Goal: Information Seeking & Learning: Learn about a topic

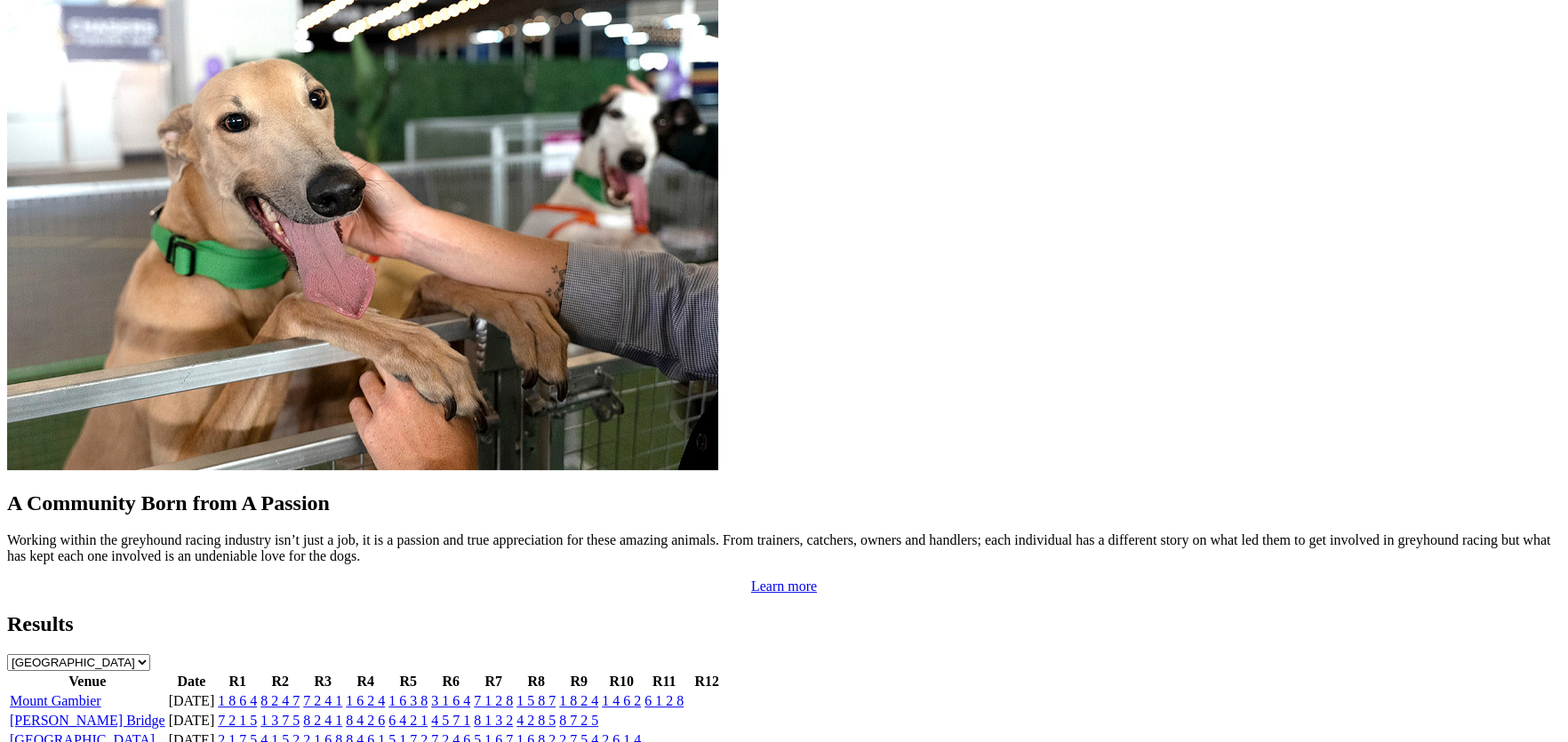
scroll to position [1406, 0]
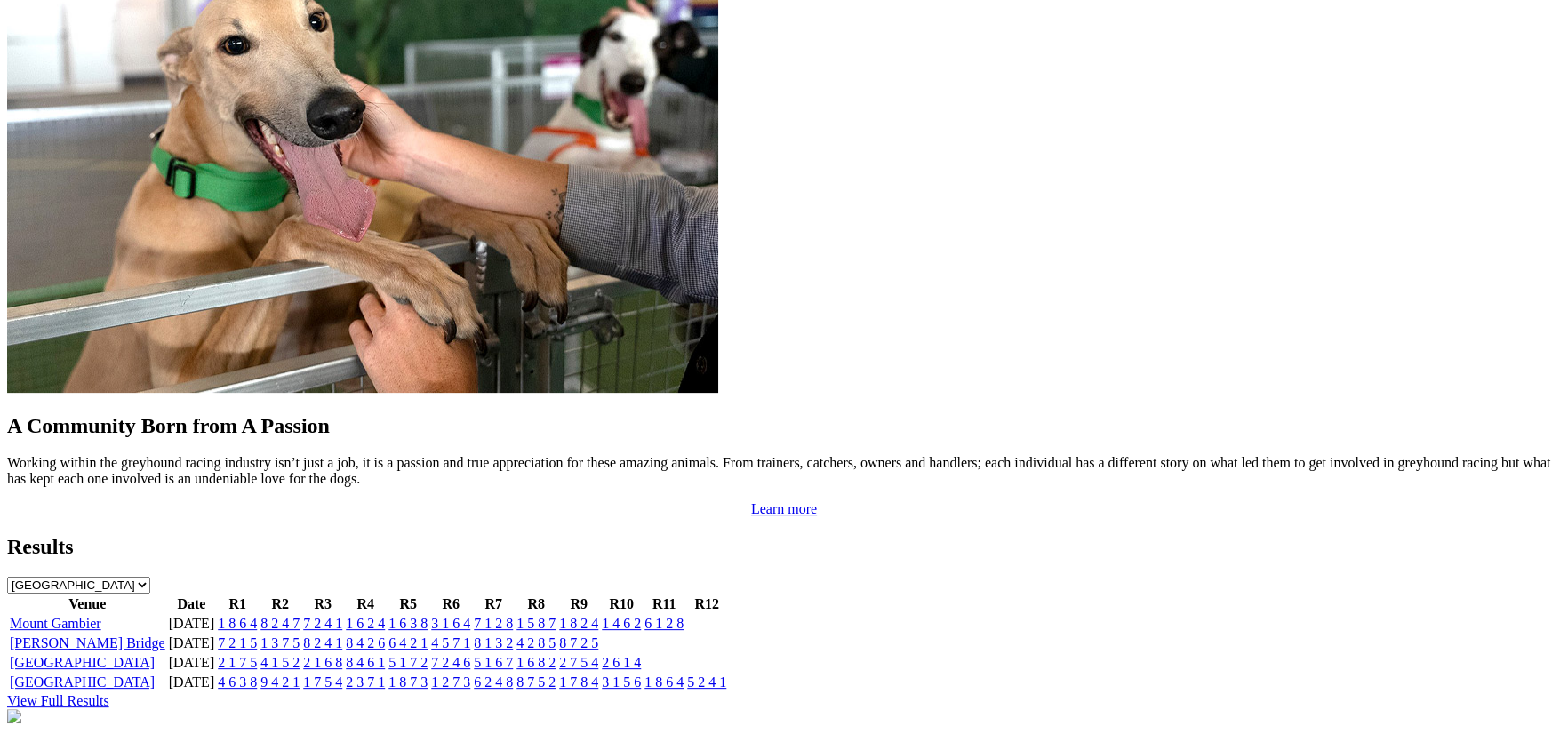
click at [165, 635] on link "[PERSON_NAME] Bridge" at bounding box center [87, 642] width 155 height 15
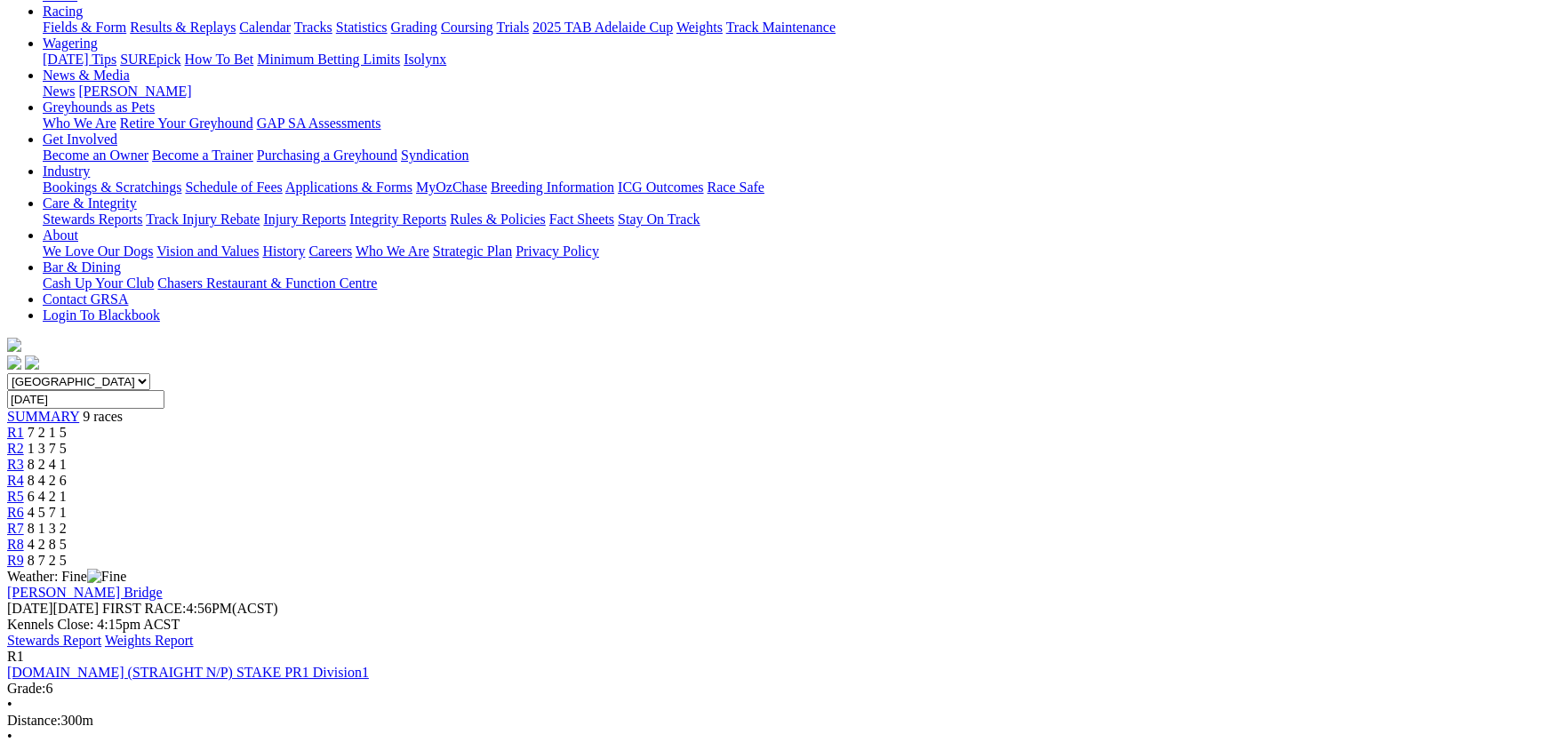
scroll to position [211, 0]
